Goal: Transaction & Acquisition: Purchase product/service

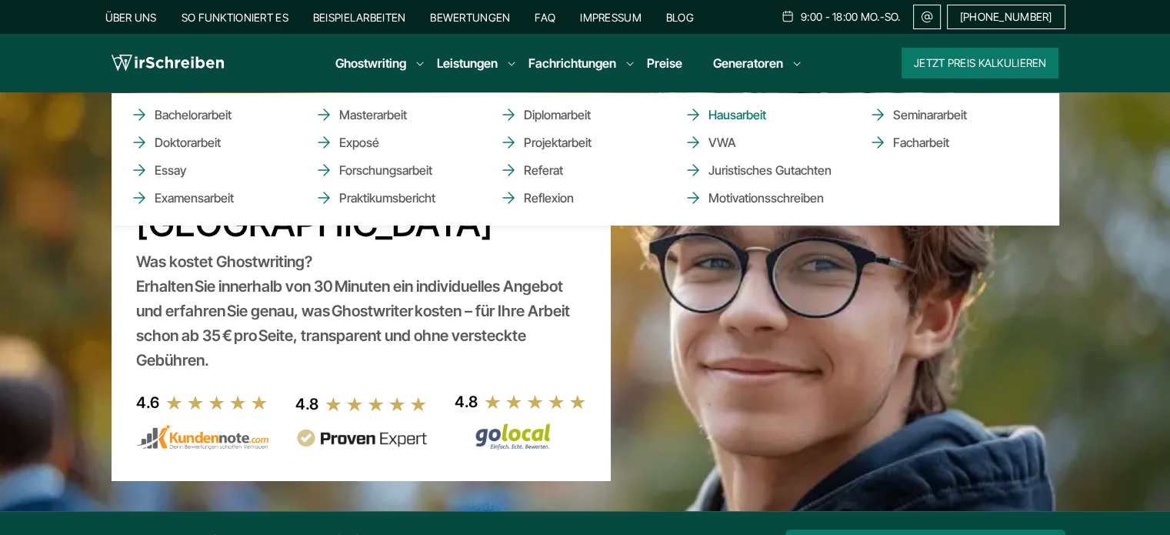
click at [761, 119] on link "Hausarbeit" at bounding box center [761, 114] width 154 height 18
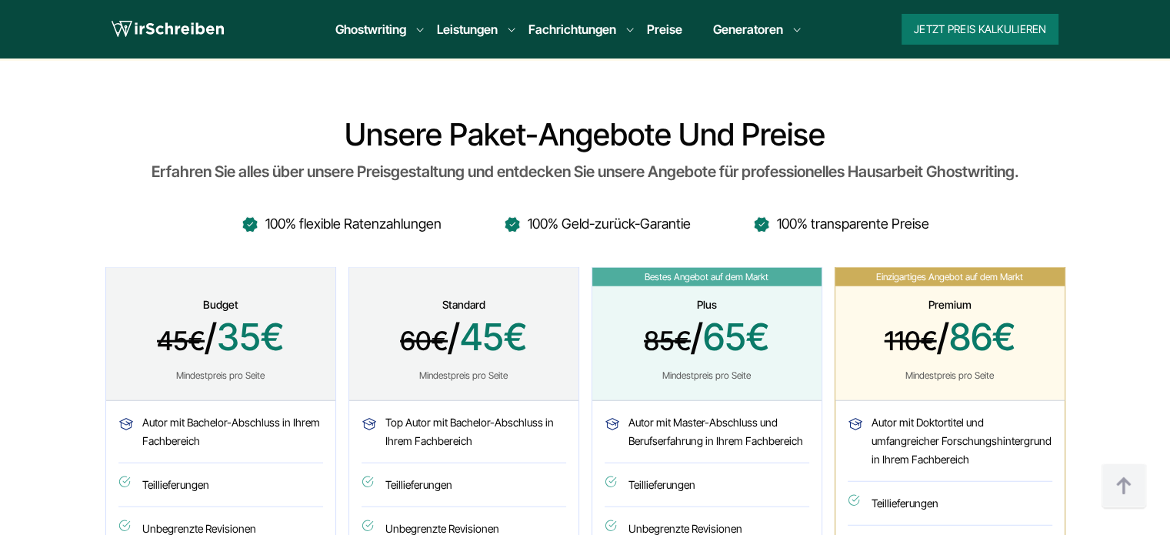
scroll to position [3851, 0]
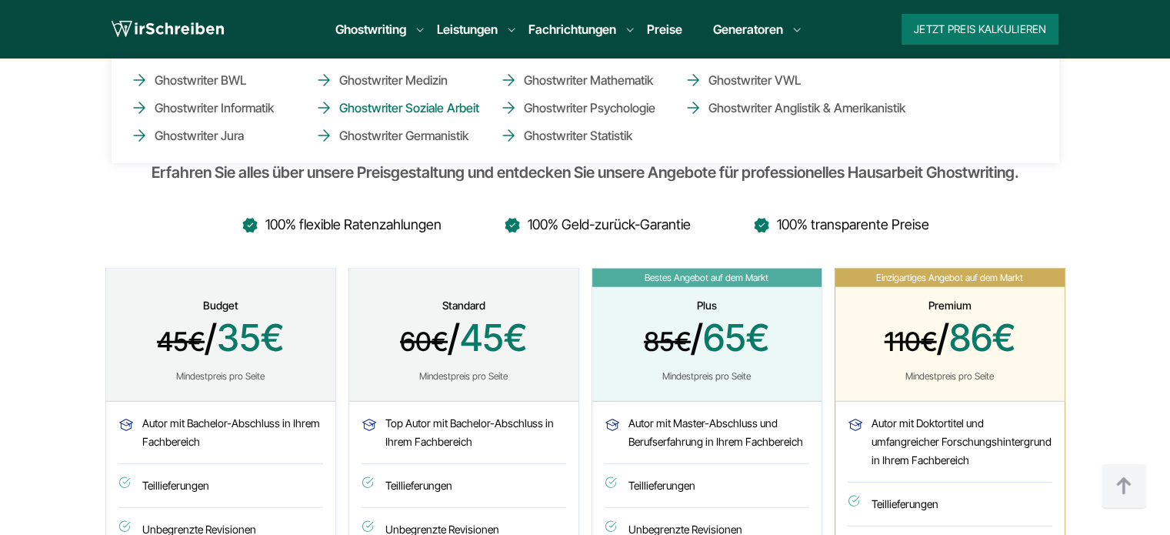
click at [458, 98] on link "Ghostwriter Soziale Arbeit" at bounding box center [392, 107] width 154 height 18
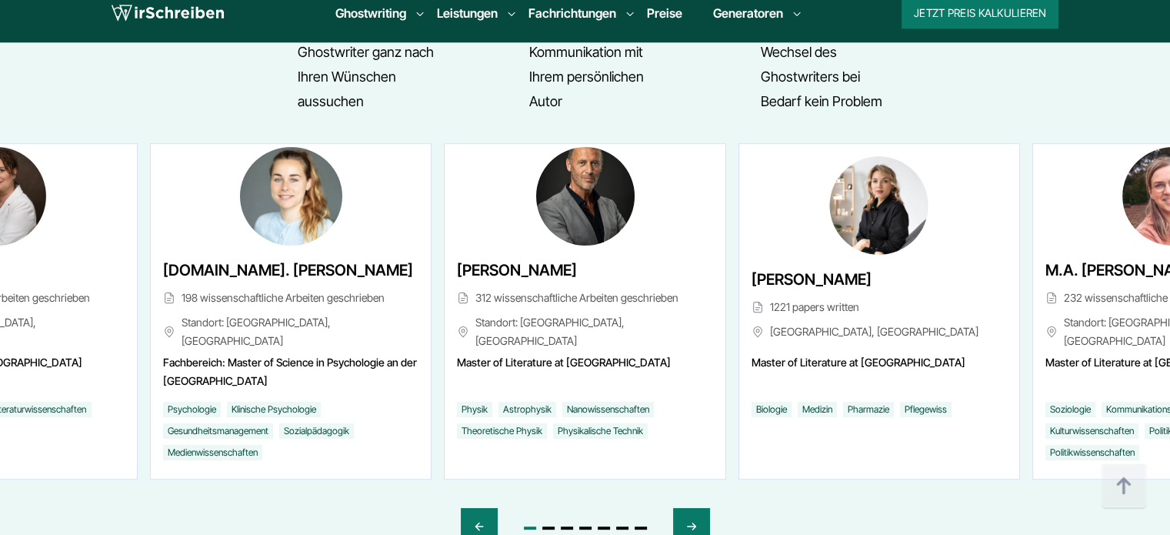
scroll to position [6301, 0]
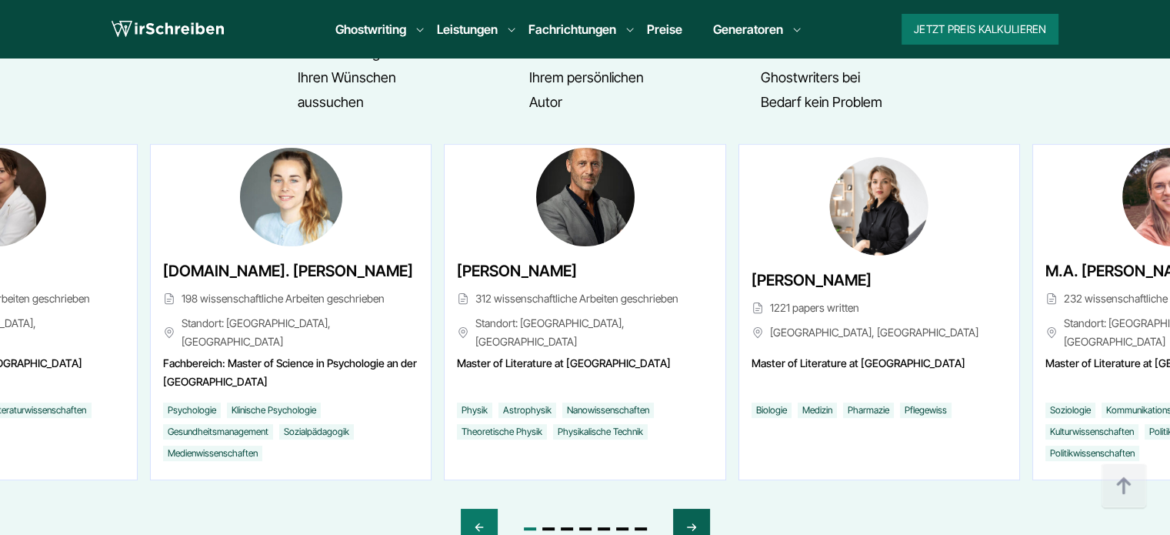
click at [675, 508] on div "Next slide" at bounding box center [691, 526] width 37 height 37
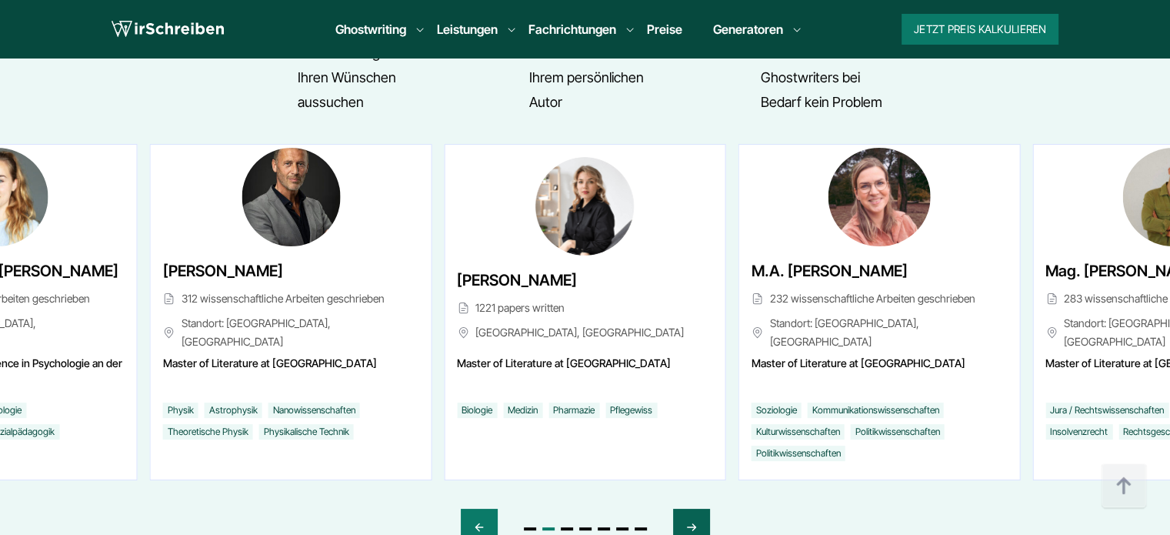
click at [675, 508] on div "Next slide" at bounding box center [691, 526] width 37 height 37
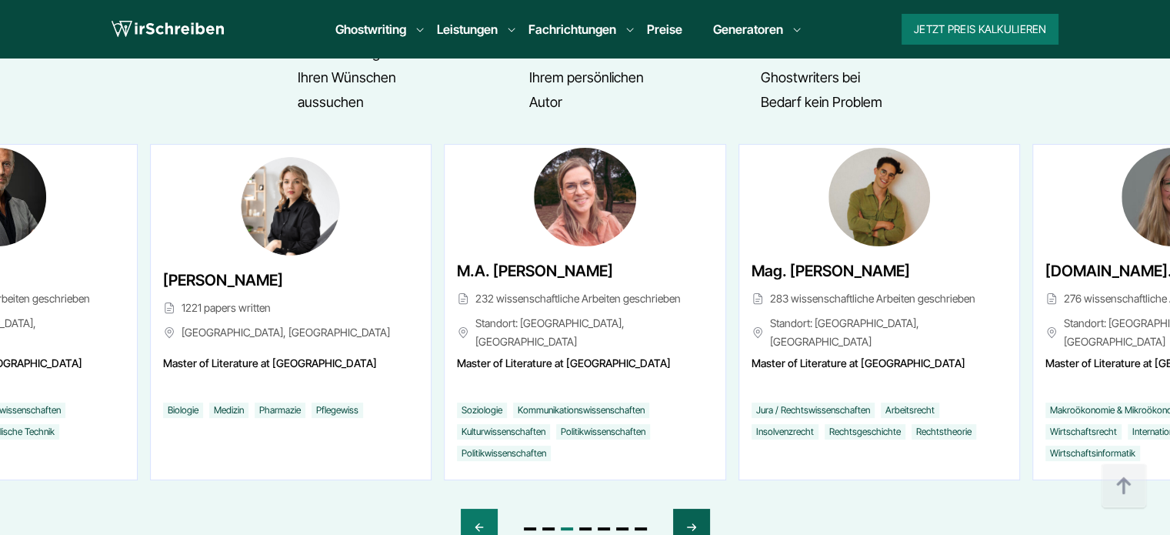
click at [675, 508] on div "Next slide" at bounding box center [691, 526] width 37 height 37
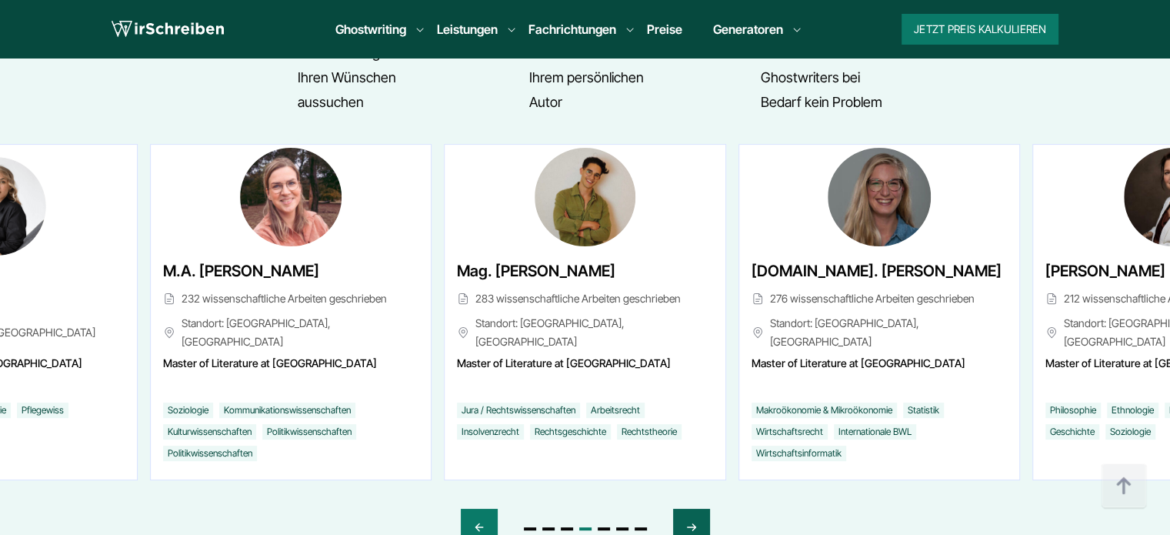
click at [675, 508] on div "Next slide" at bounding box center [691, 526] width 37 height 37
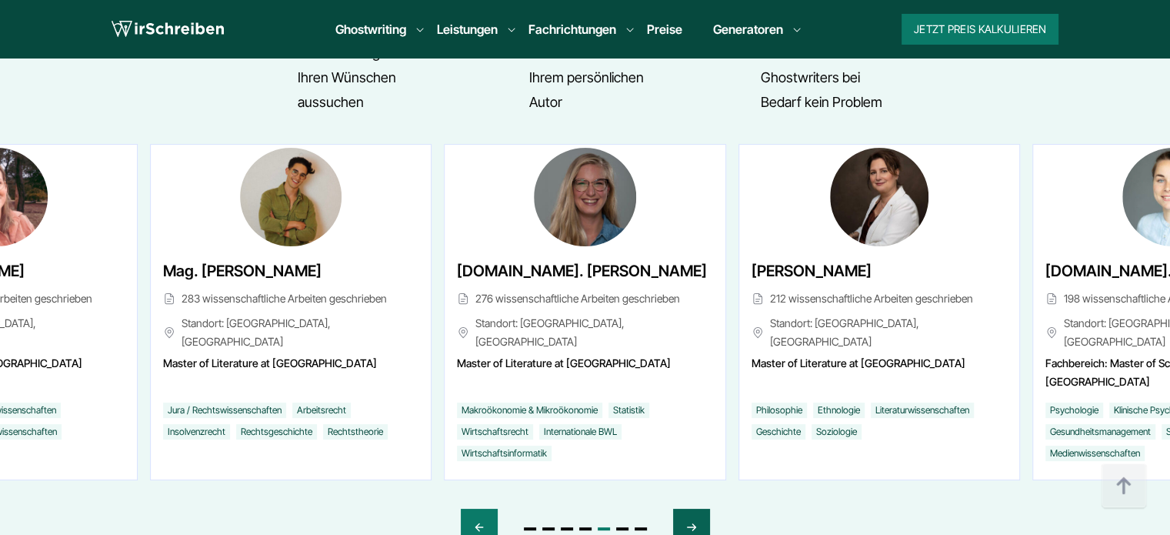
click at [675, 508] on div "Next slide" at bounding box center [691, 526] width 37 height 37
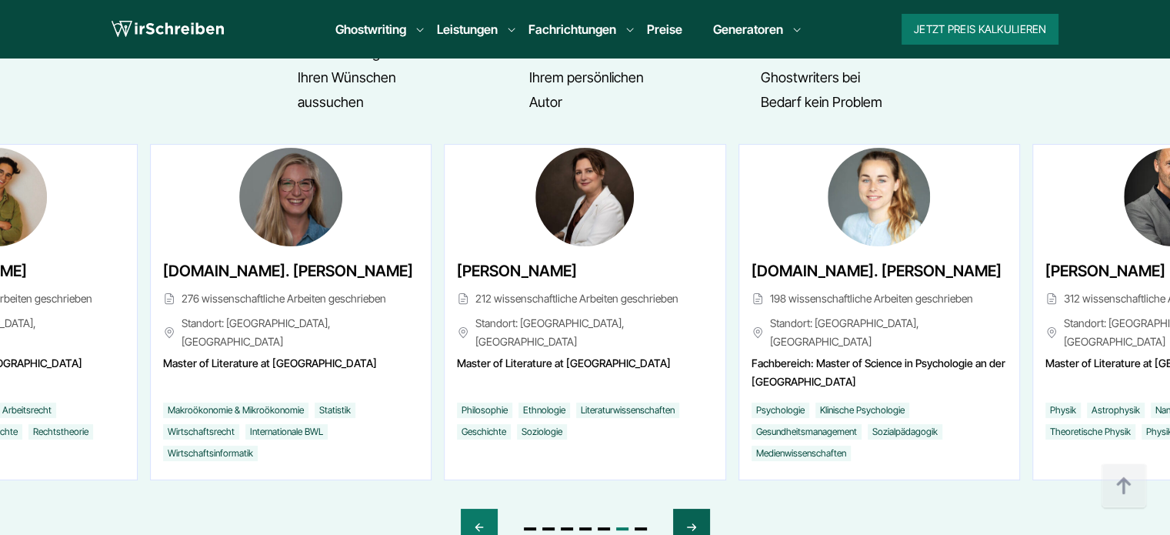
click at [675, 508] on div "Next slide" at bounding box center [691, 526] width 37 height 37
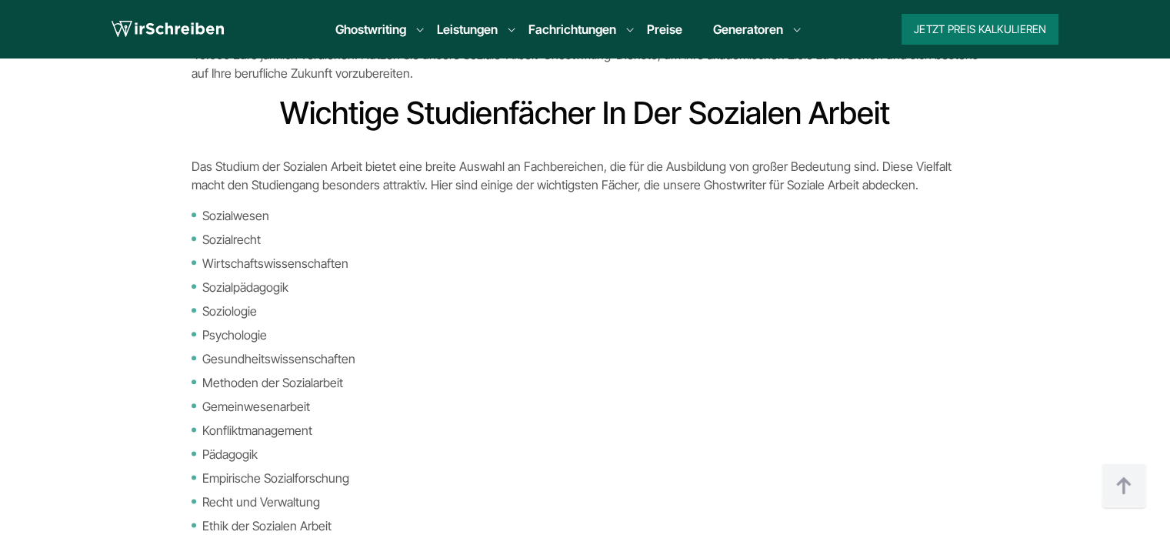
scroll to position [7634, 0]
click at [715, 396] on li "Gemeinwesenarbeit" at bounding box center [586, 405] width 788 height 18
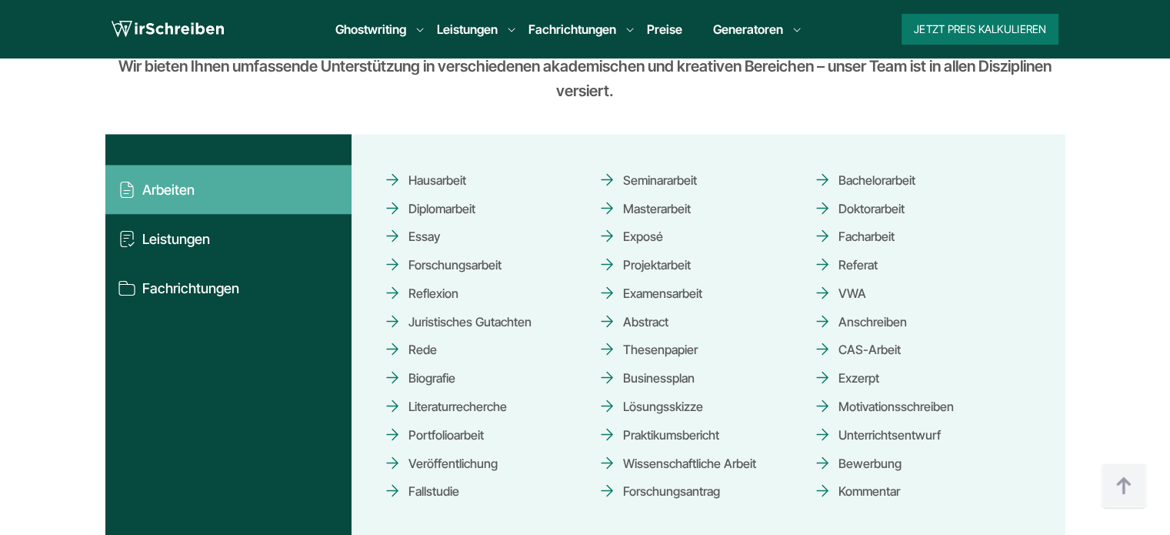
scroll to position [8600, 0]
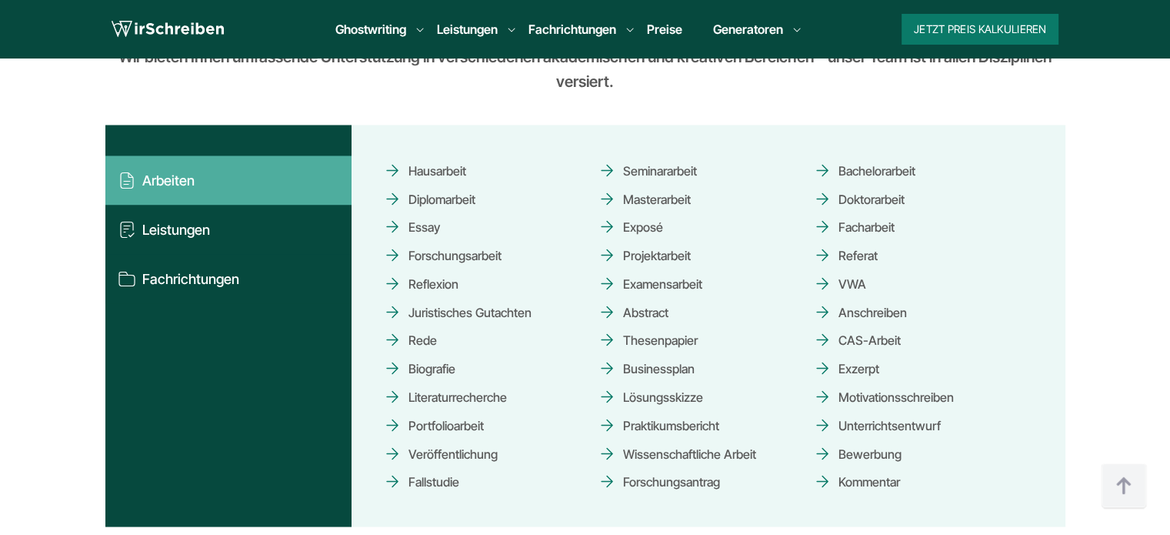
click at [428, 156] on link "Hausarbeit" at bounding box center [424, 169] width 83 height 27
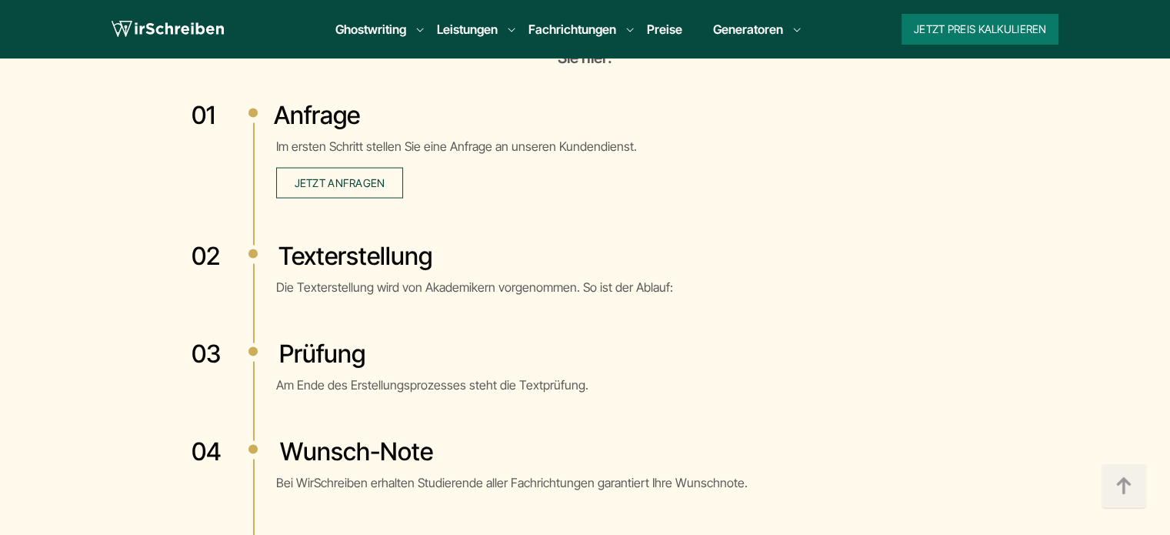
scroll to position [3043, 0]
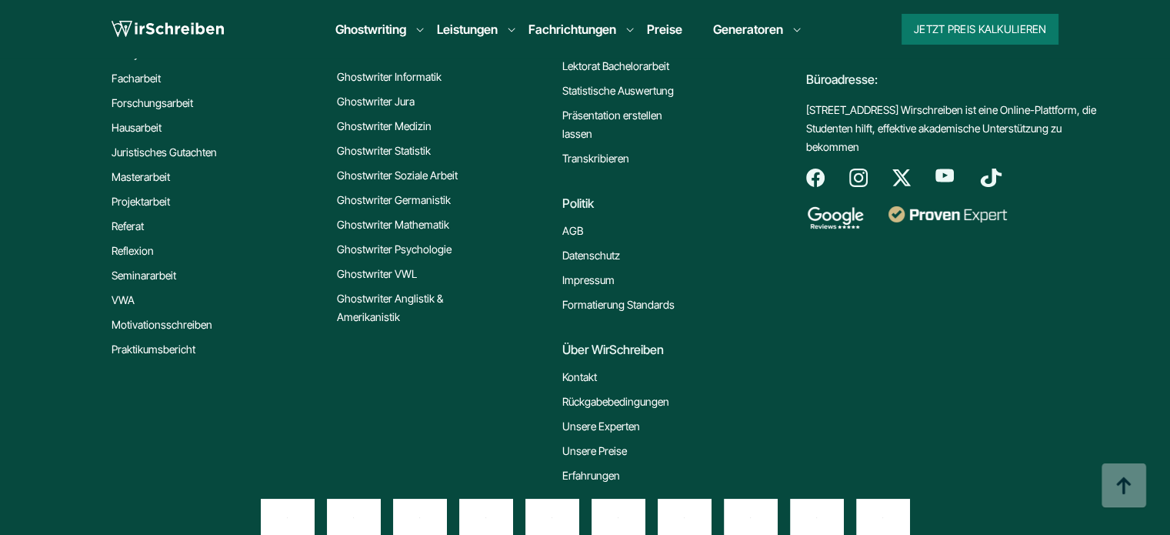
scroll to position [12316, 0]
